Goal: Task Accomplishment & Management: Use online tool/utility

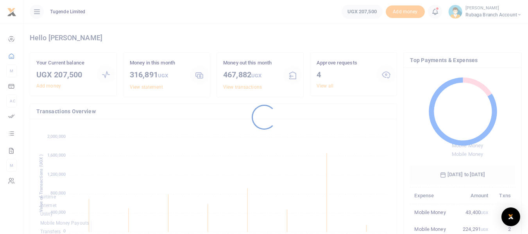
scroll to position [104, 99]
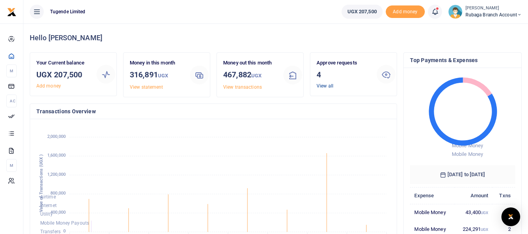
click at [326, 84] on link "View all" at bounding box center [325, 85] width 17 height 5
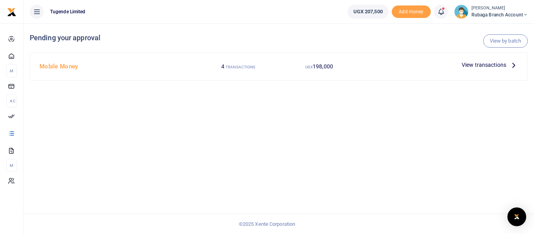
click at [475, 66] on span "View transactions" at bounding box center [484, 65] width 45 height 9
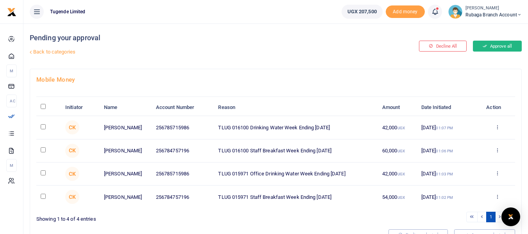
click at [499, 42] on button "Approve all" at bounding box center [497, 46] width 49 height 11
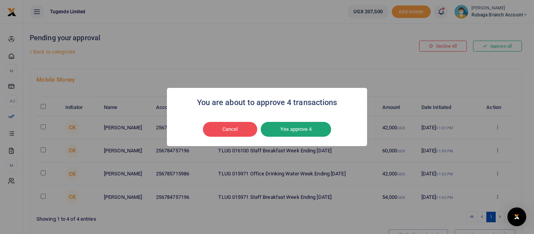
click at [287, 127] on button "Yes approve 4" at bounding box center [296, 129] width 70 height 15
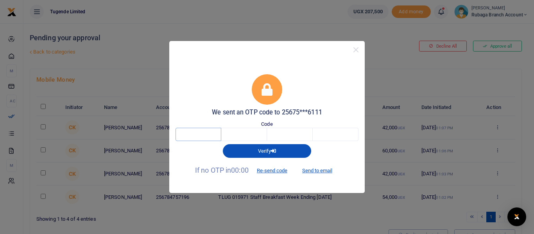
click at [195, 133] on input "text" at bounding box center [199, 134] width 46 height 13
type input "9"
type input "7"
type input "9"
type input "2"
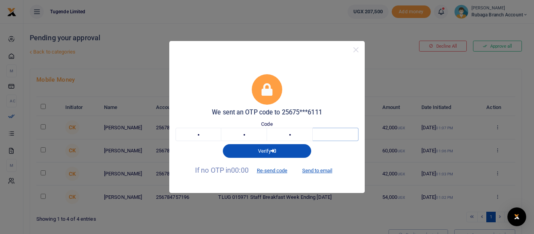
type input "7"
